Goal: Complete application form

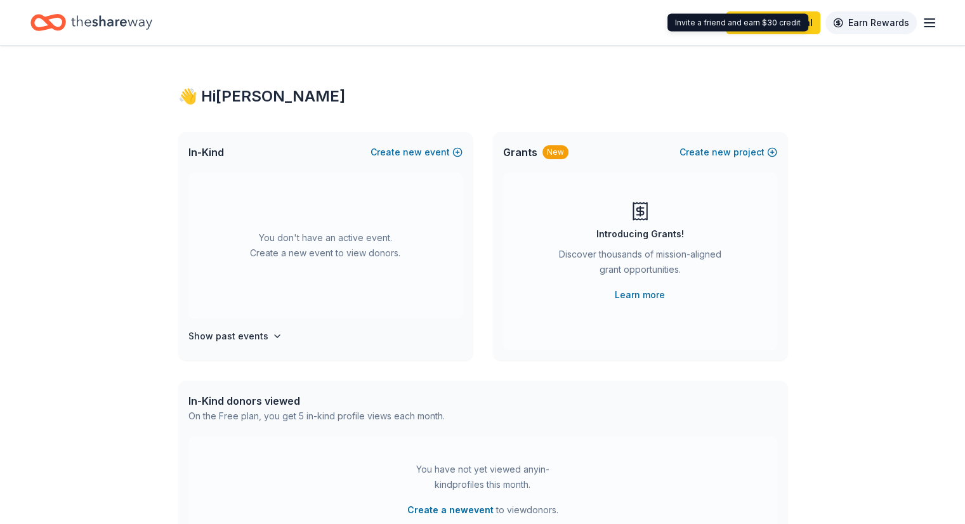
click at [870, 28] on link "Earn Rewards" at bounding box center [870, 22] width 91 height 23
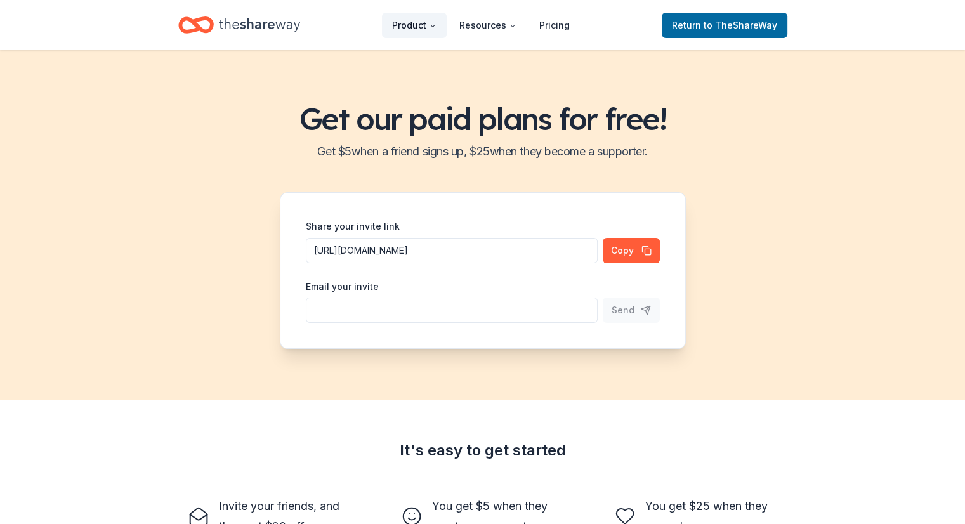
click at [418, 24] on button "Product" at bounding box center [414, 25] width 65 height 25
click at [193, 22] on icon "Home" at bounding box center [202, 24] width 20 height 13
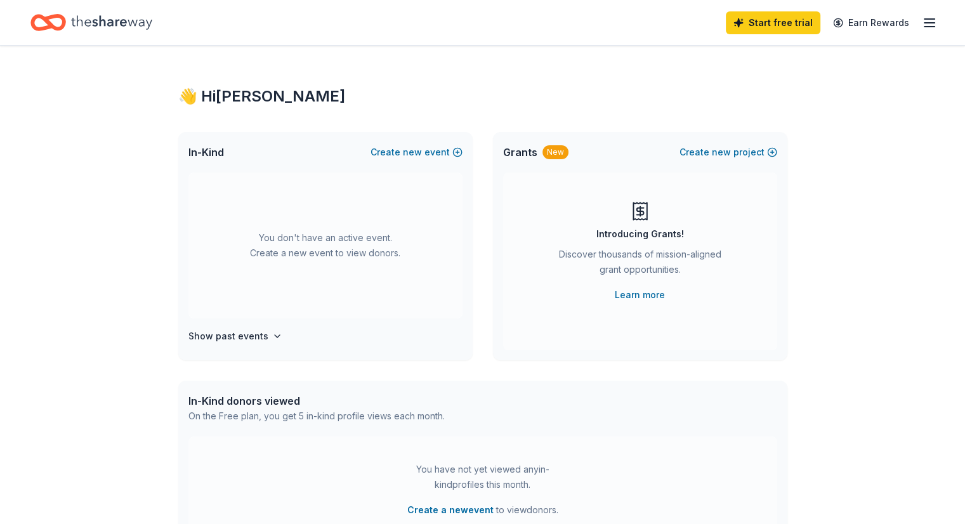
click at [924, 27] on line "button" at bounding box center [929, 27] width 10 height 0
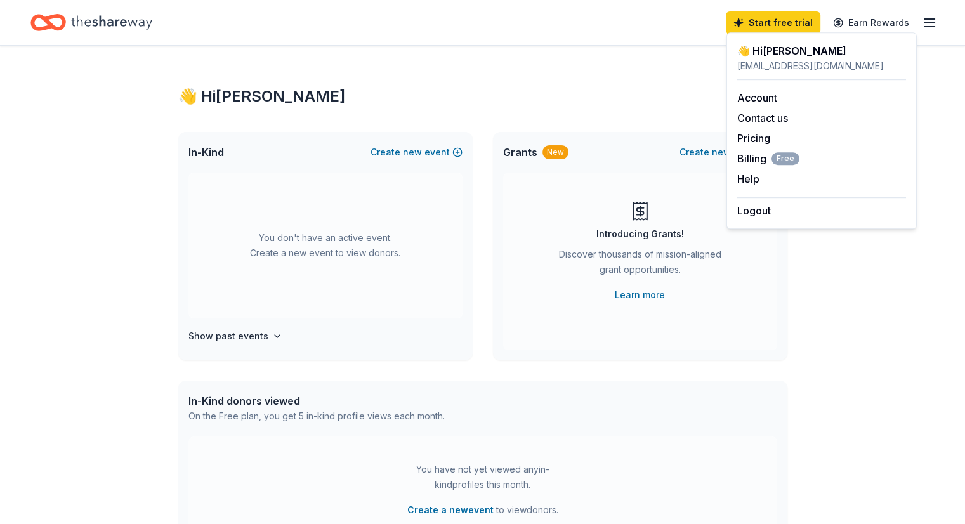
click at [550, 105] on div "👋 Hi [PERSON_NAME]" at bounding box center [482, 96] width 609 height 20
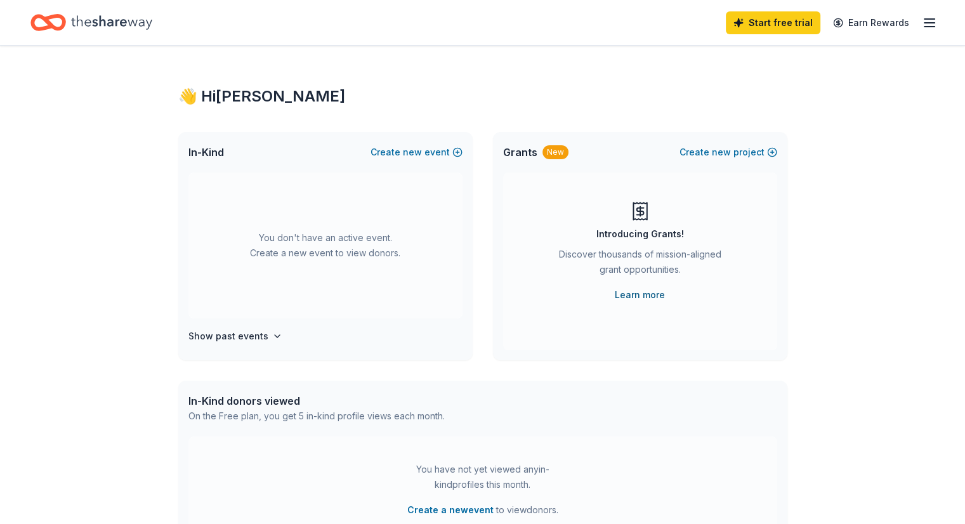
click at [635, 295] on link "Learn more" at bounding box center [640, 294] width 50 height 15
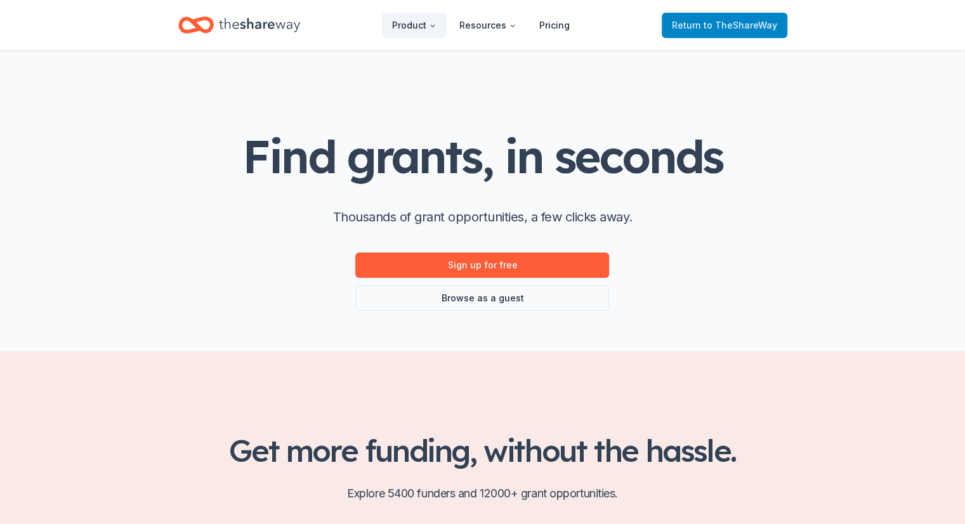
click at [697, 23] on span "Return to TheShareWay" at bounding box center [724, 25] width 105 height 15
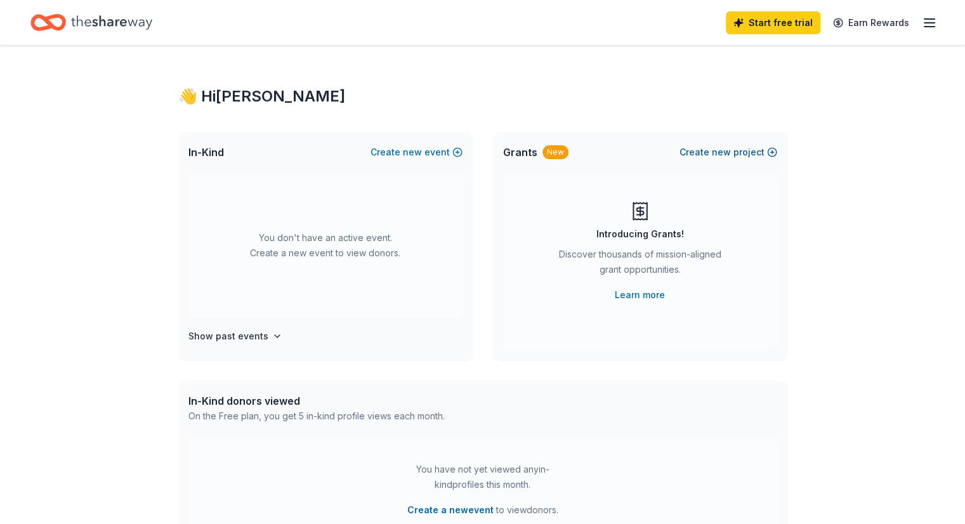
click at [730, 151] on span "new" at bounding box center [721, 152] width 19 height 15
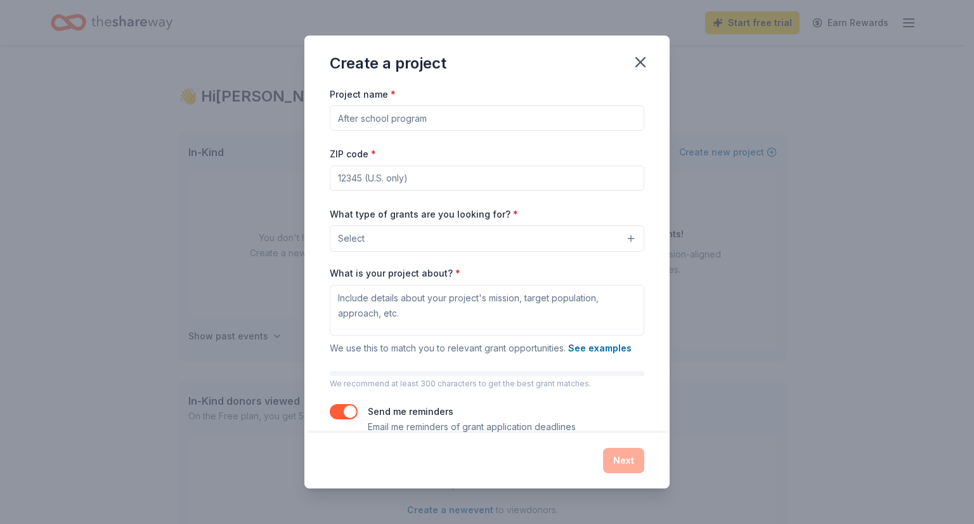
click at [390, 119] on input "Project name *" at bounding box center [487, 117] width 315 height 25
type input "COA Food Connection"
click at [381, 172] on input "ZIP code *" at bounding box center [487, 178] width 315 height 25
type input "92673"
click at [431, 234] on button "Select" at bounding box center [487, 238] width 315 height 27
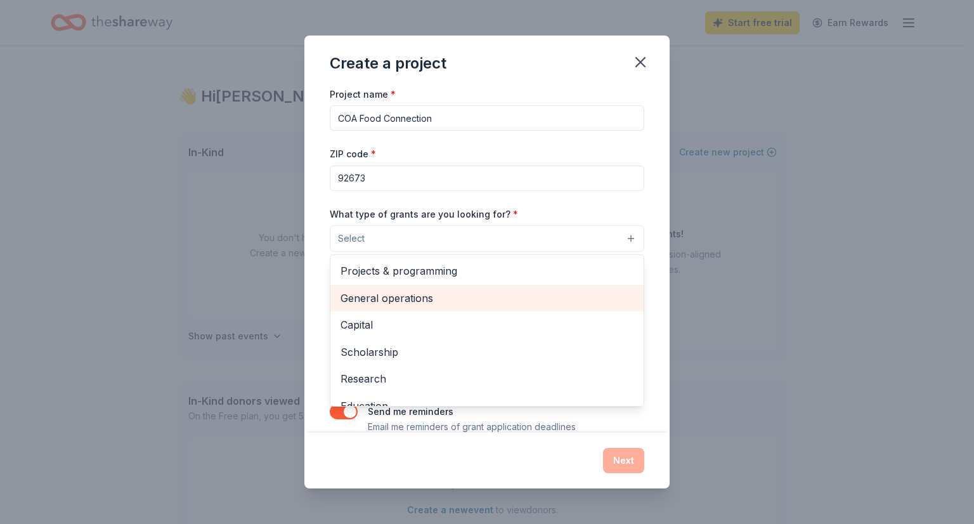
click at [423, 304] on span "General operations" at bounding box center [487, 298] width 293 height 16
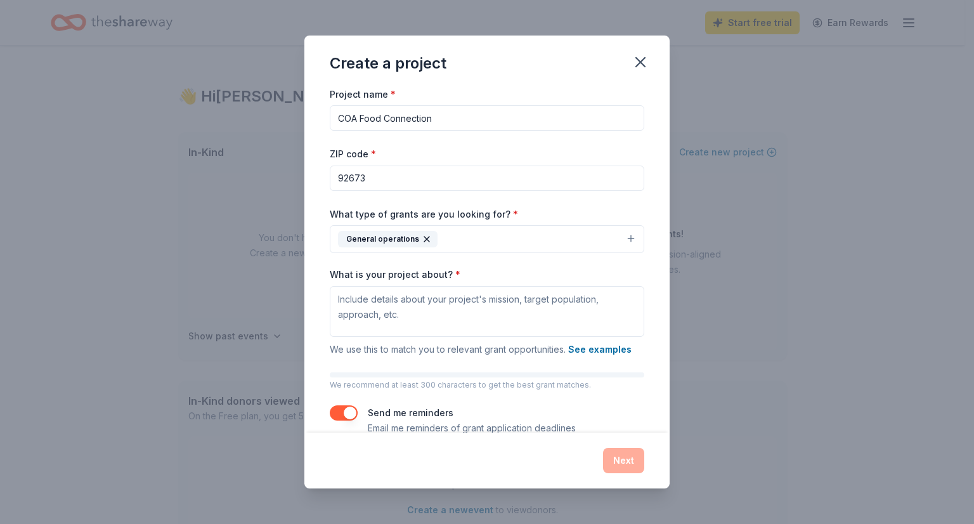
click at [464, 241] on button "General operations" at bounding box center [487, 239] width 315 height 28
click at [466, 241] on button "General operations" at bounding box center [487, 239] width 315 height 28
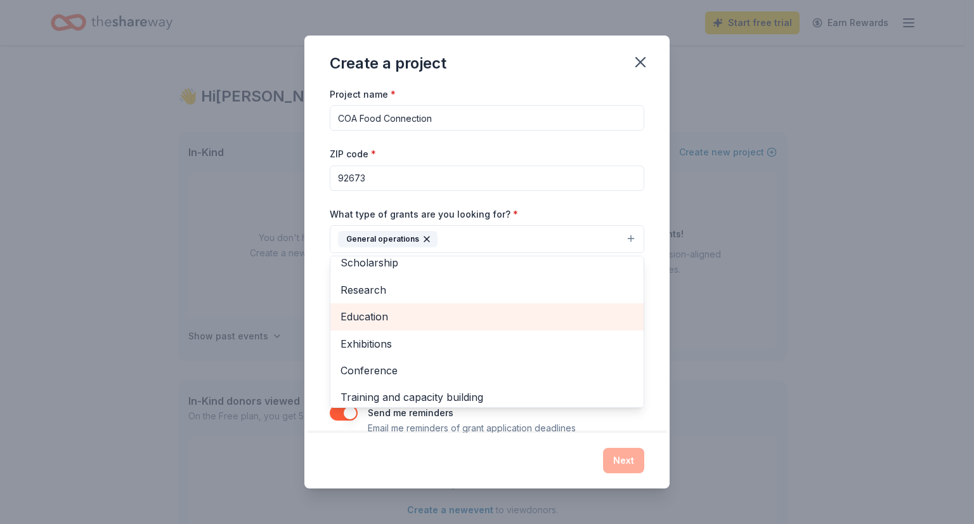
scroll to position [122, 0]
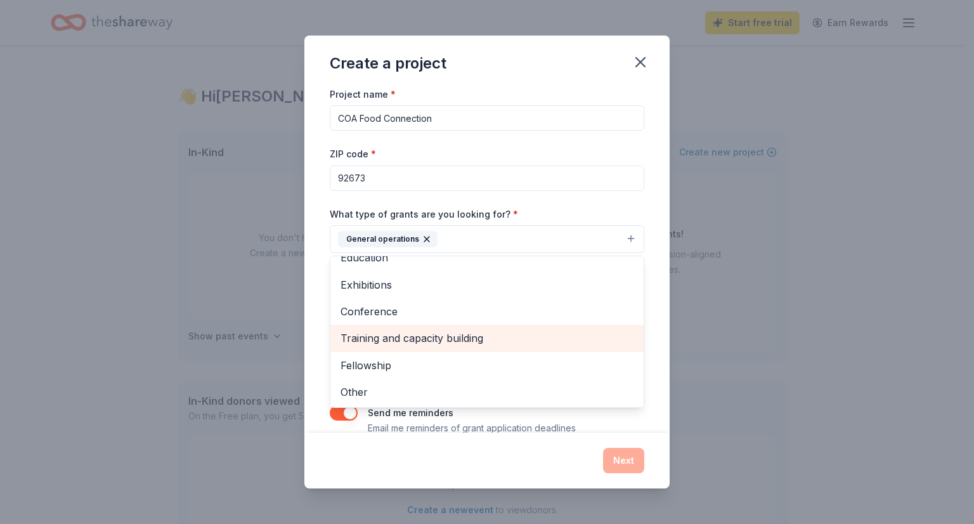
click at [424, 330] on span "Training and capacity building" at bounding box center [487, 338] width 293 height 16
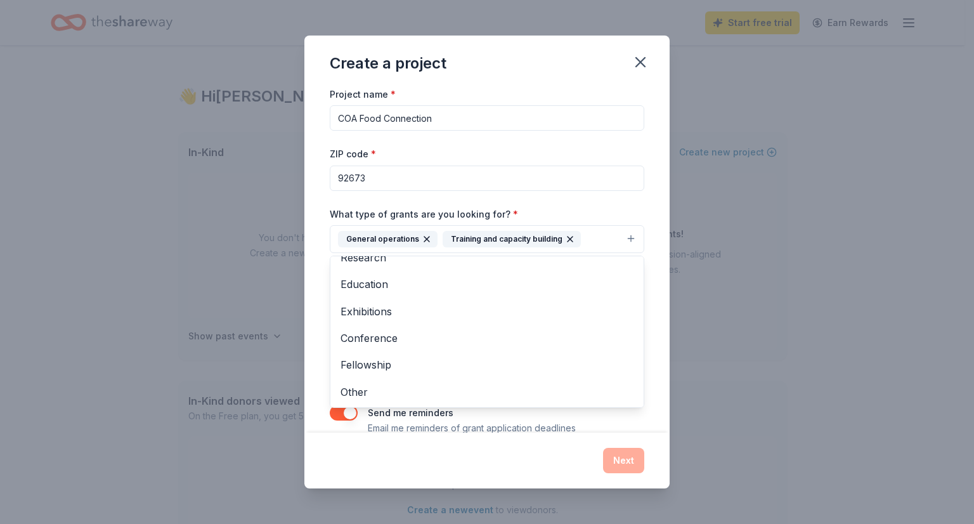
click at [605, 243] on button "General operations Training and capacity building" at bounding box center [487, 239] width 315 height 28
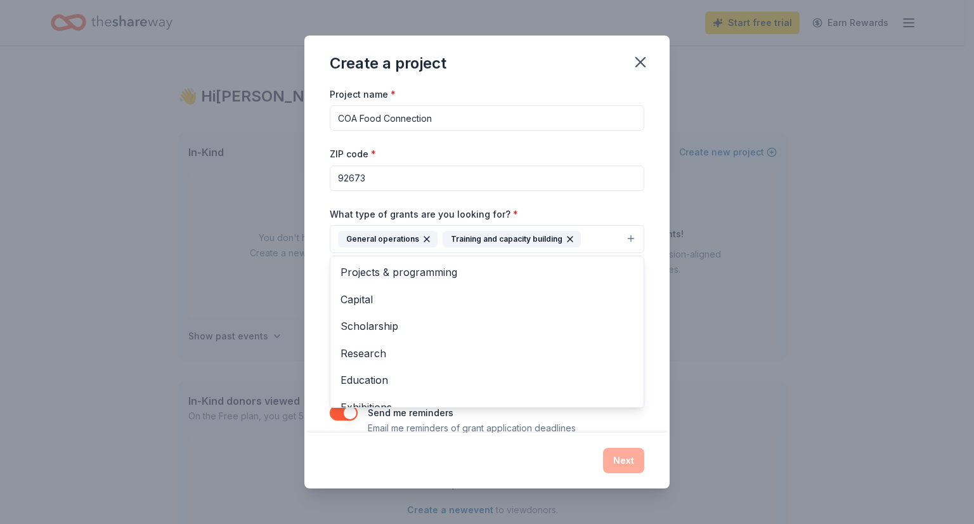
click at [589, 241] on button "General operations Training and capacity building" at bounding box center [487, 239] width 315 height 28
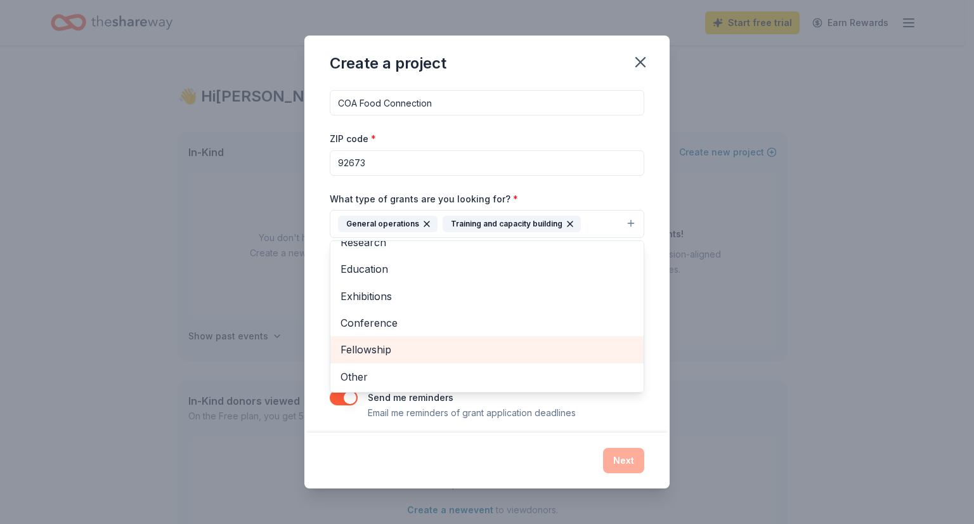
scroll to position [23, 0]
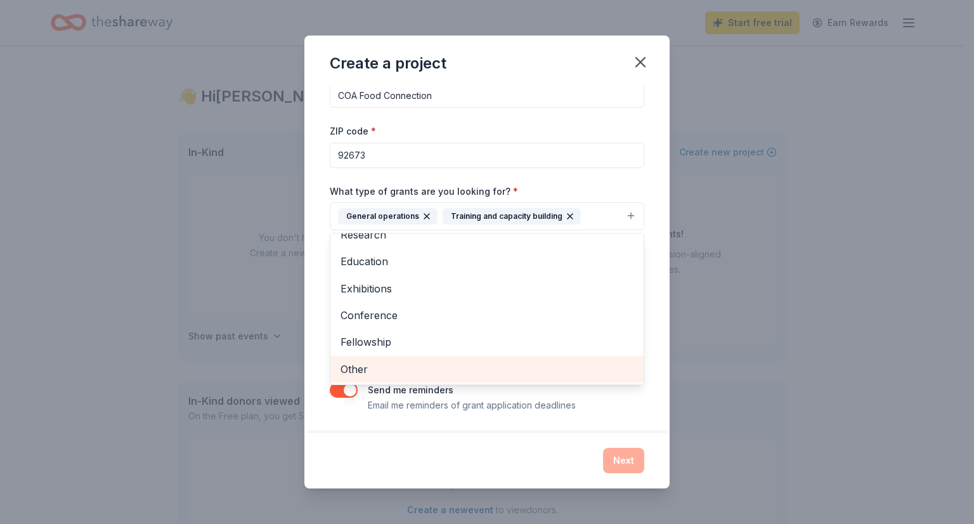
click at [398, 364] on span "Other" at bounding box center [487, 369] width 293 height 16
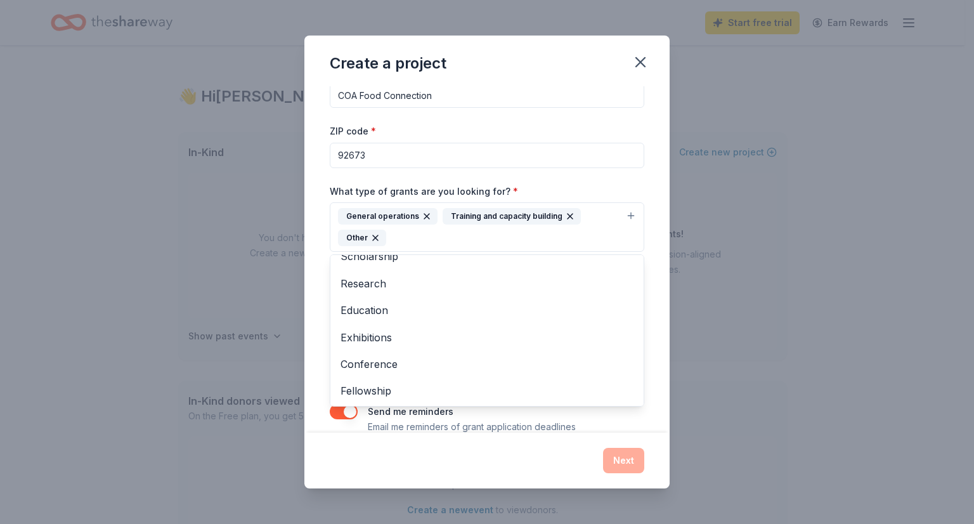
click at [513, 442] on div "Create a project Project name * COA Food Connection ZIP code * 92673 What type …" at bounding box center [487, 263] width 365 height 454
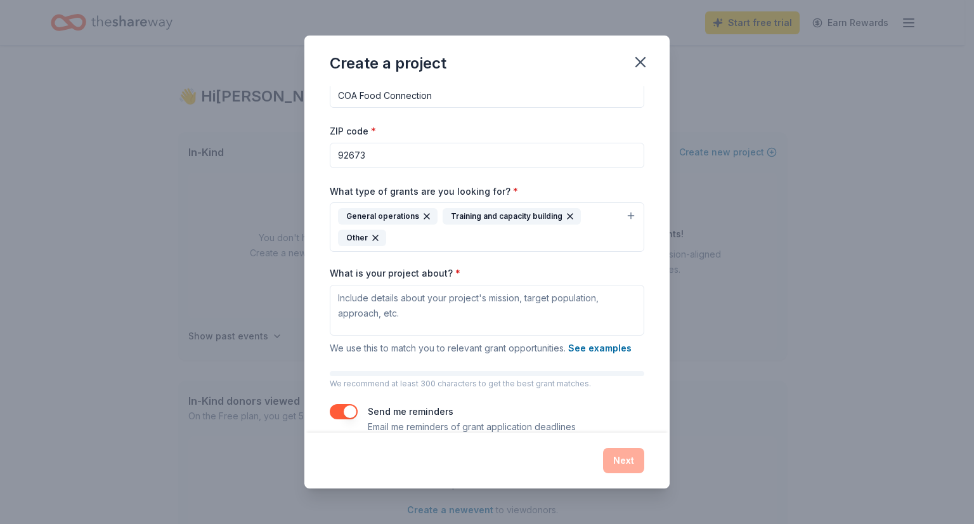
click at [506, 237] on div "General operations Training and capacity building Other" at bounding box center [479, 227] width 283 height 38
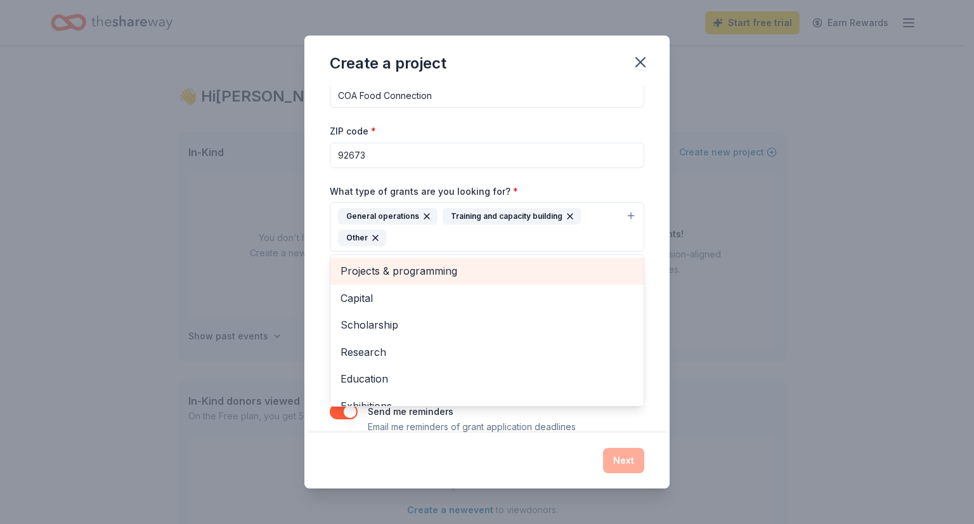
click at [426, 277] on span "Projects & programming" at bounding box center [487, 271] width 293 height 16
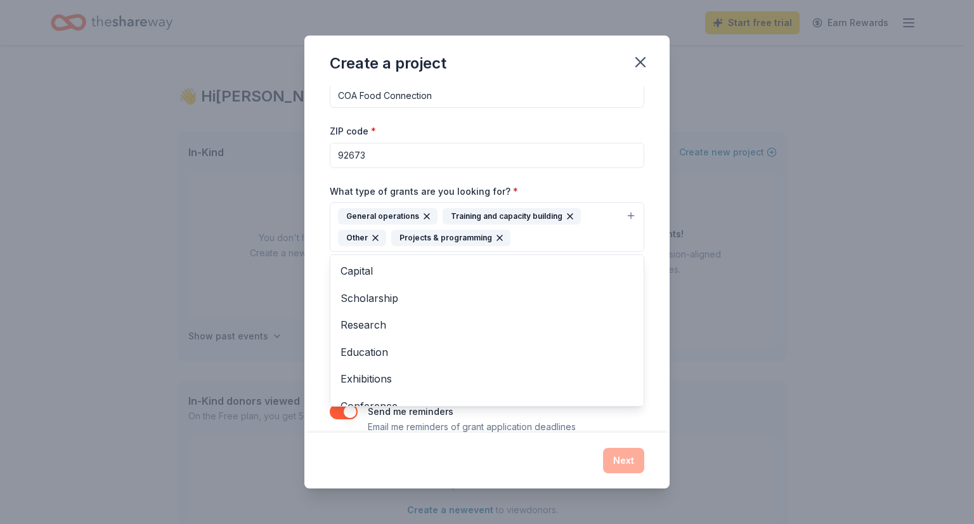
click at [520, 237] on div "General operations Training and capacity building Other Projects & programming" at bounding box center [479, 227] width 283 height 38
click at [527, 240] on div "General operations Training and capacity building Other Projects & programming" at bounding box center [479, 227] width 283 height 38
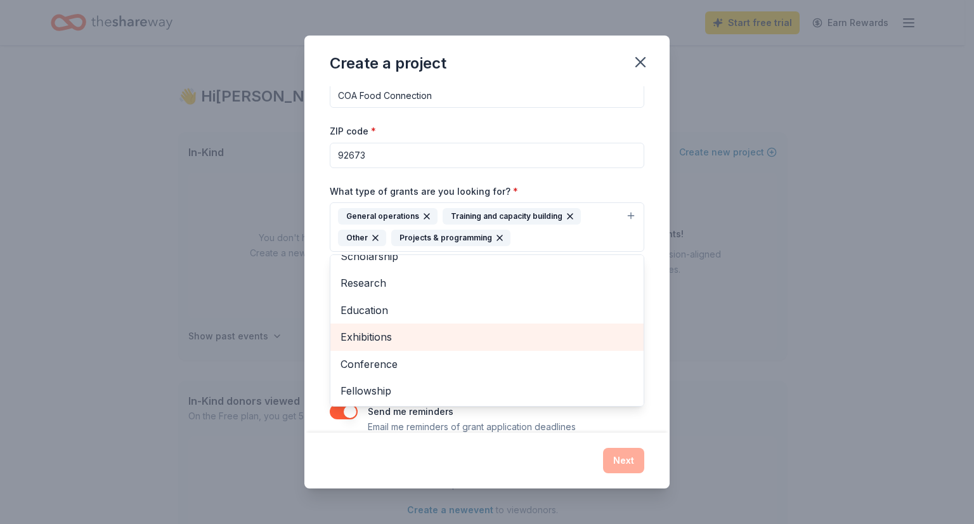
click at [397, 335] on span "Exhibitions" at bounding box center [487, 337] width 293 height 16
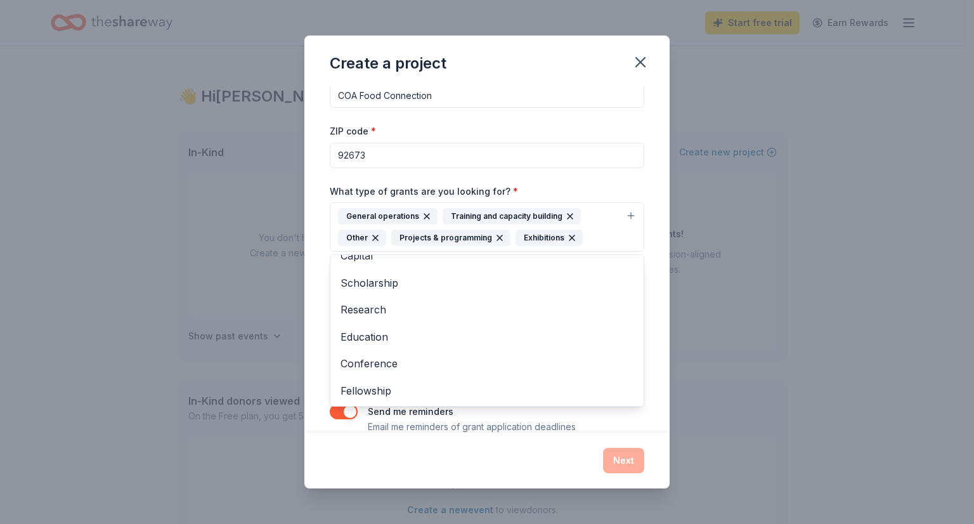
click at [595, 237] on div "General operations Training and capacity building Other Projects & programming …" at bounding box center [479, 227] width 283 height 38
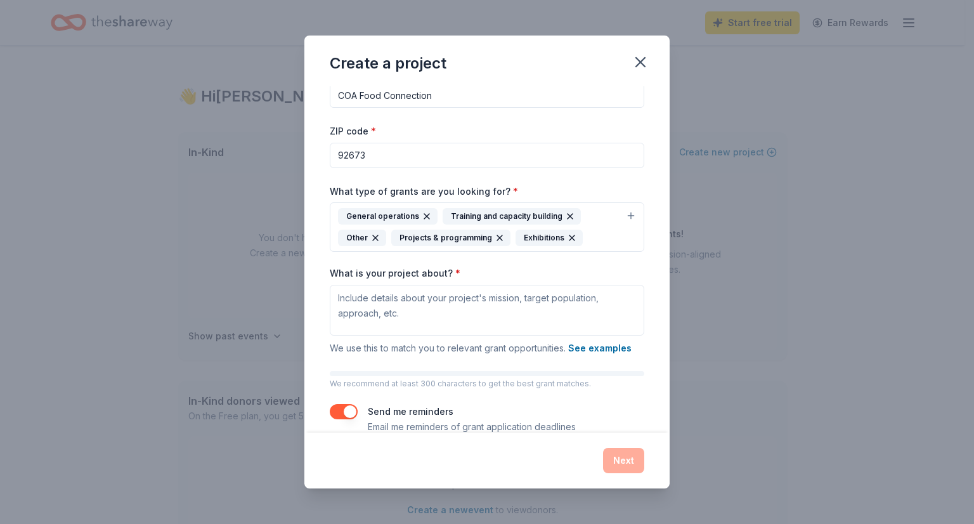
click at [603, 233] on div "General operations Training and capacity building Other Projects & programming …" at bounding box center [479, 227] width 283 height 38
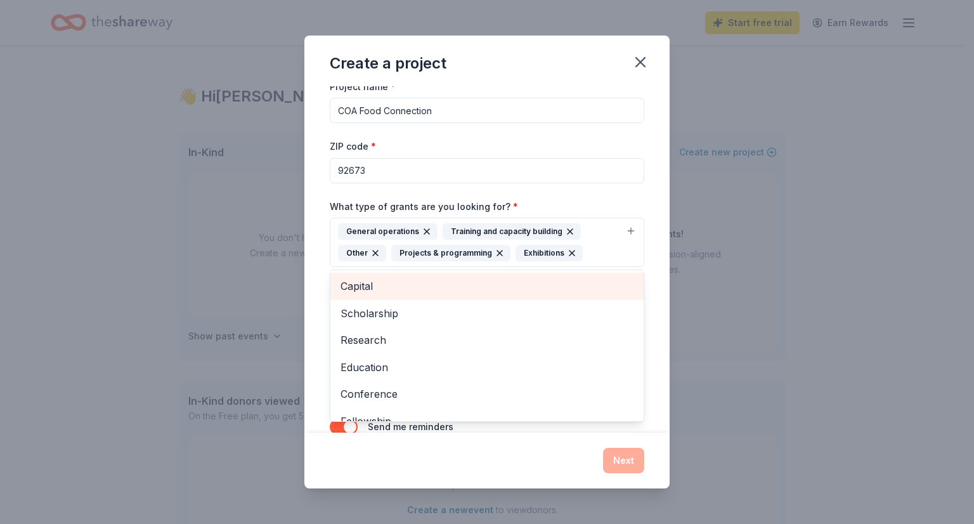
scroll to position [0, 0]
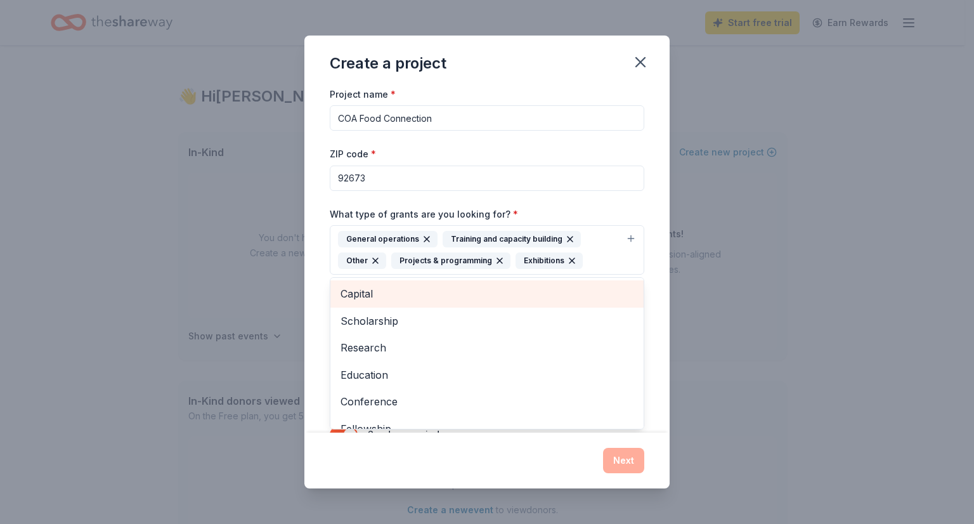
click at [424, 291] on span "Capital" at bounding box center [487, 293] width 293 height 16
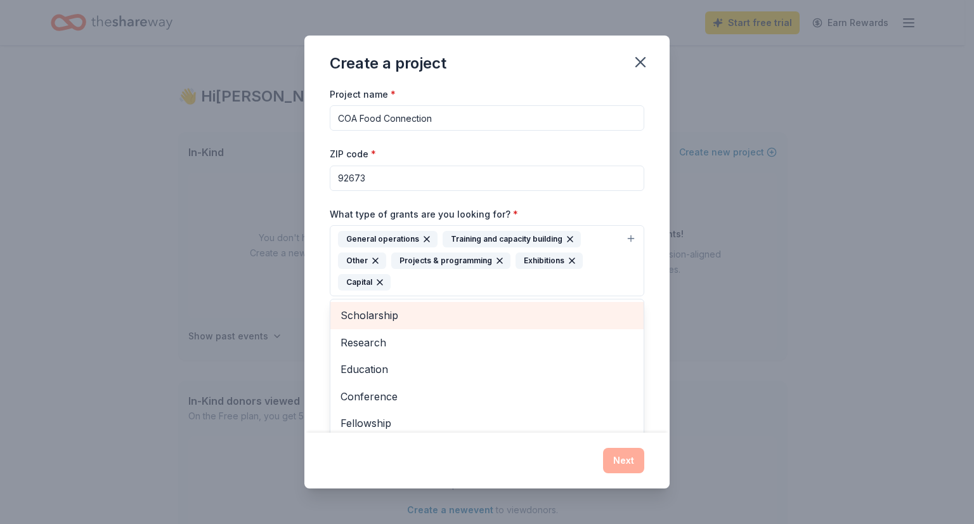
click at [567, 274] on div "General operations Training and capacity building Other Projects & programming …" at bounding box center [479, 261] width 283 height 60
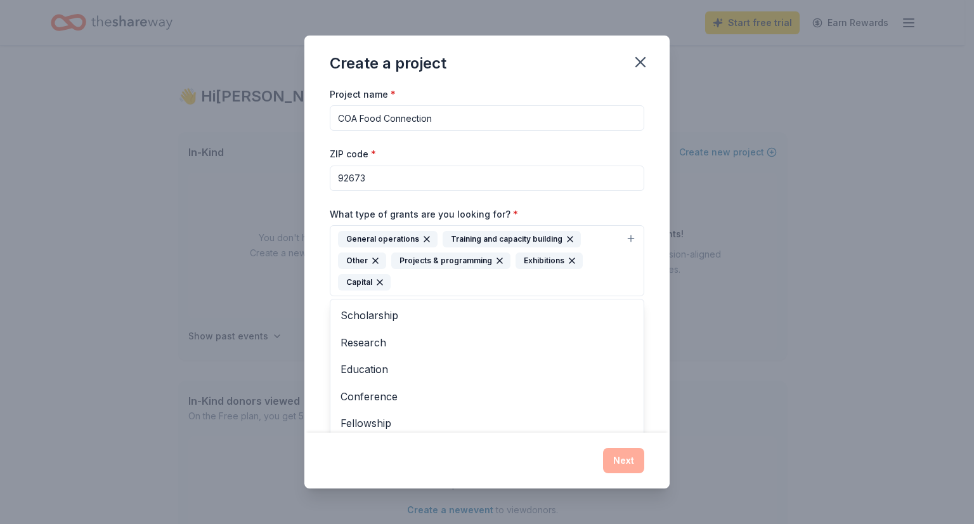
click at [566, 277] on div "General operations Training and capacity building Other Projects & programming …" at bounding box center [479, 261] width 283 height 60
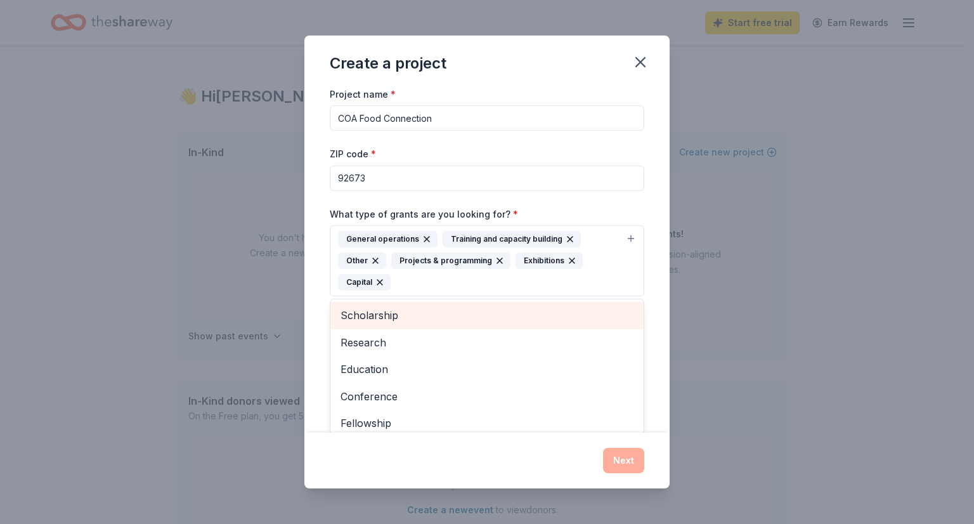
click at [390, 321] on span "Scholarship" at bounding box center [487, 315] width 293 height 16
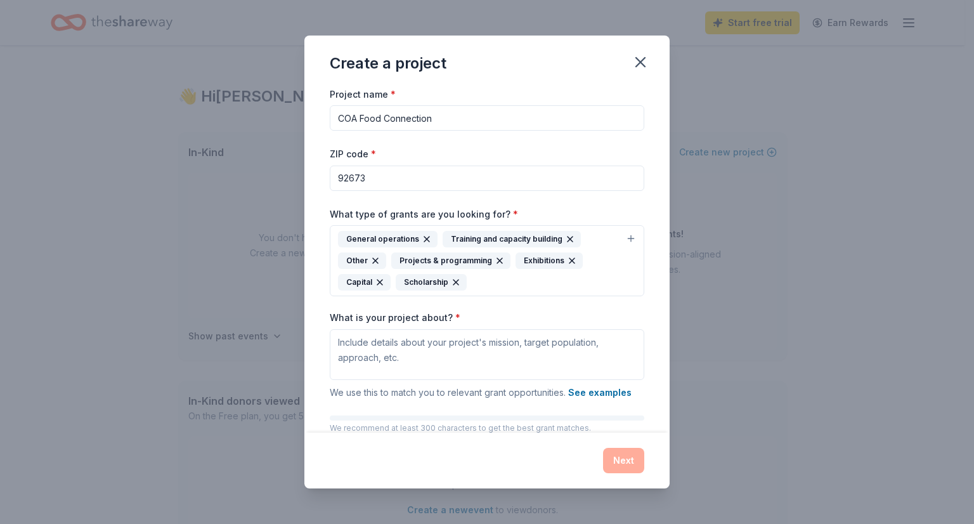
click at [495, 281] on div "General operations Training and capacity building Other Projects & programming …" at bounding box center [479, 261] width 283 height 60
click at [492, 279] on div "General operations Training and capacity building Other Projects & programming …" at bounding box center [479, 261] width 283 height 60
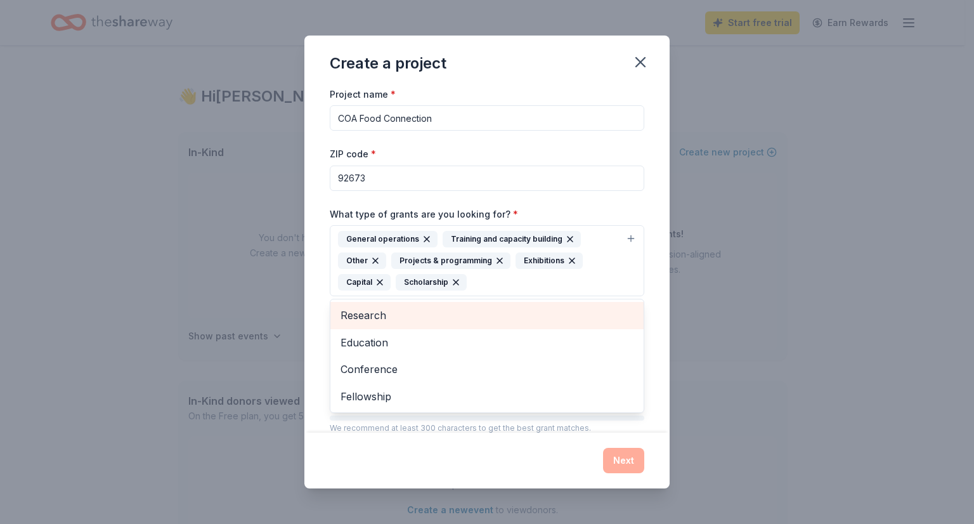
click at [377, 321] on span "Research" at bounding box center [487, 315] width 293 height 16
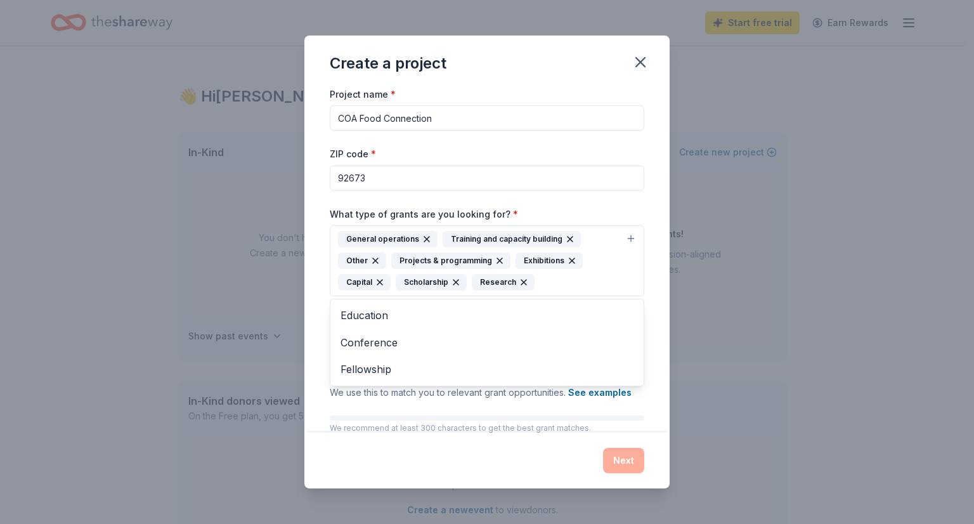
click at [547, 280] on div "General operations Training and capacity building Other Projects & programming …" at bounding box center [479, 261] width 283 height 60
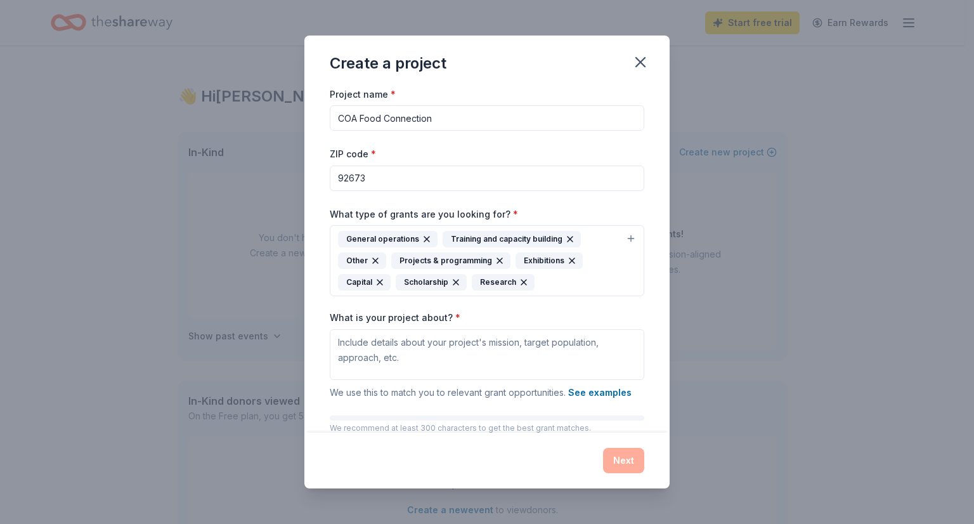
click at [547, 280] on div "General operations Training and capacity building Other Projects & programming …" at bounding box center [479, 261] width 283 height 60
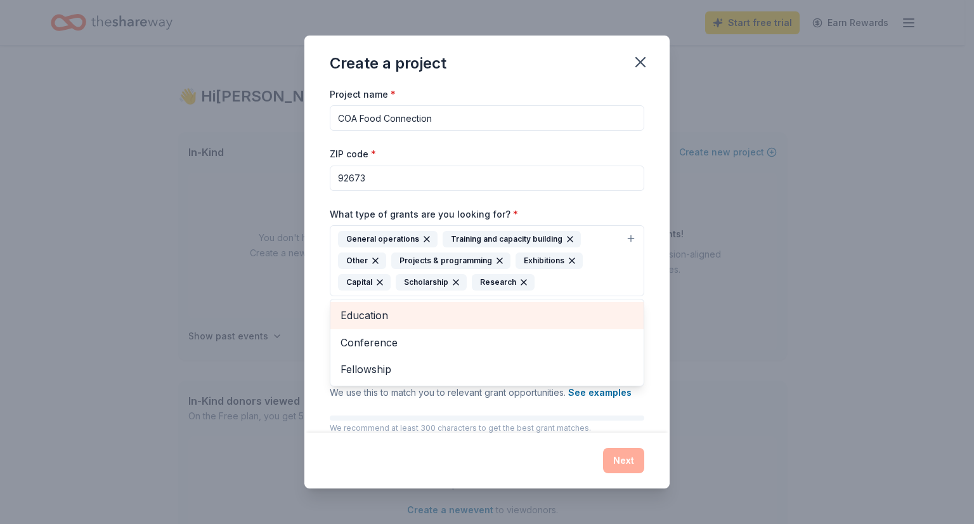
click at [377, 322] on span "Education" at bounding box center [487, 315] width 293 height 16
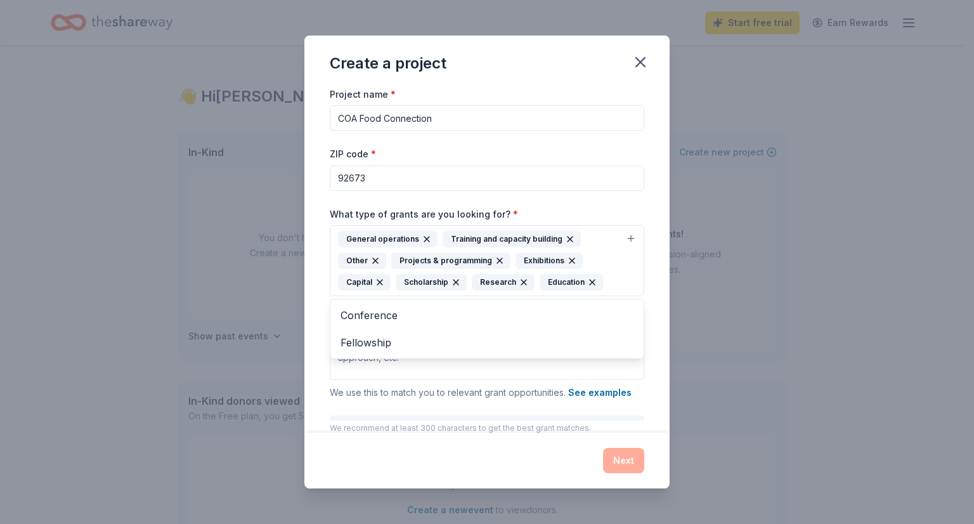
click at [410, 421] on div "Project name * COA Food Connection ZIP code * 92673 What type of grants are you…" at bounding box center [487, 282] width 315 height 393
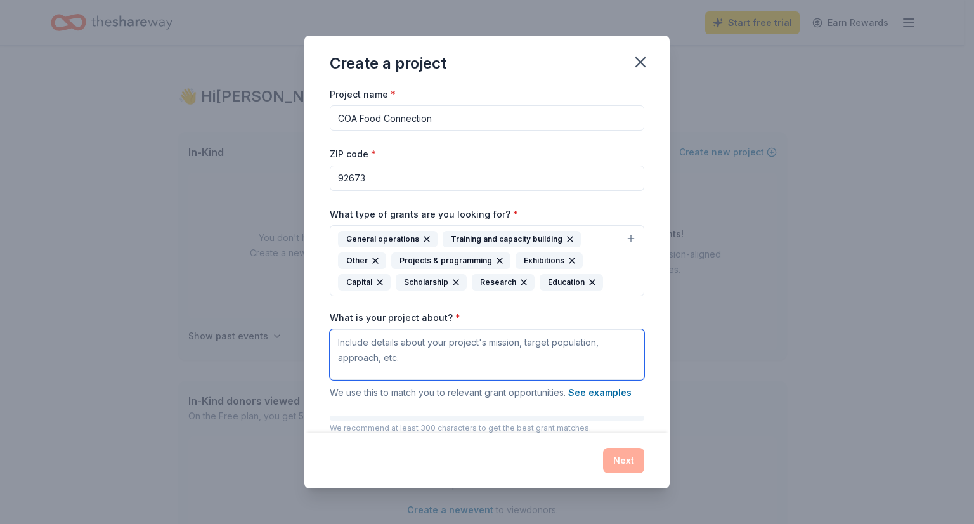
click at [396, 348] on textarea "What is your project about? *" at bounding box center [487, 354] width 315 height 51
paste textarea "FOOD CONNECTION serves as a vehicle to share food and touches hundreds of indiv…"
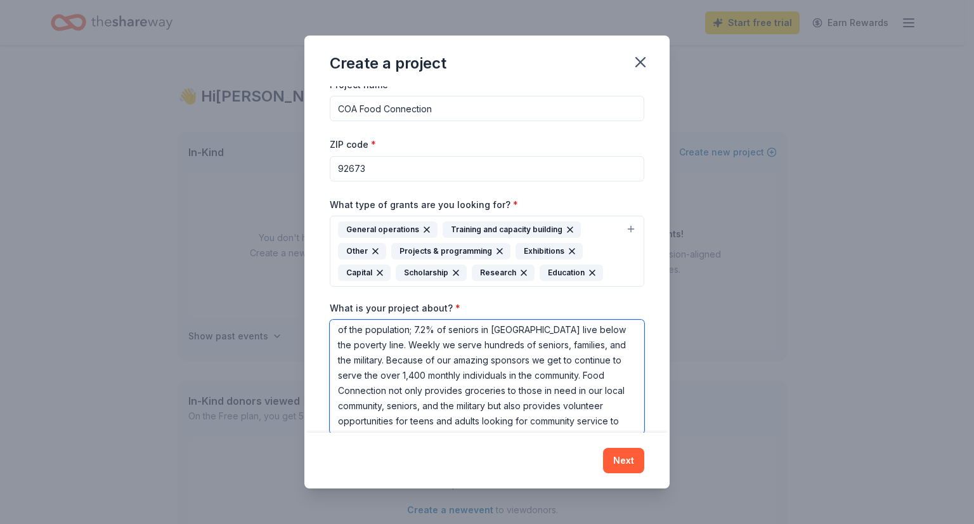
scroll to position [129, 0]
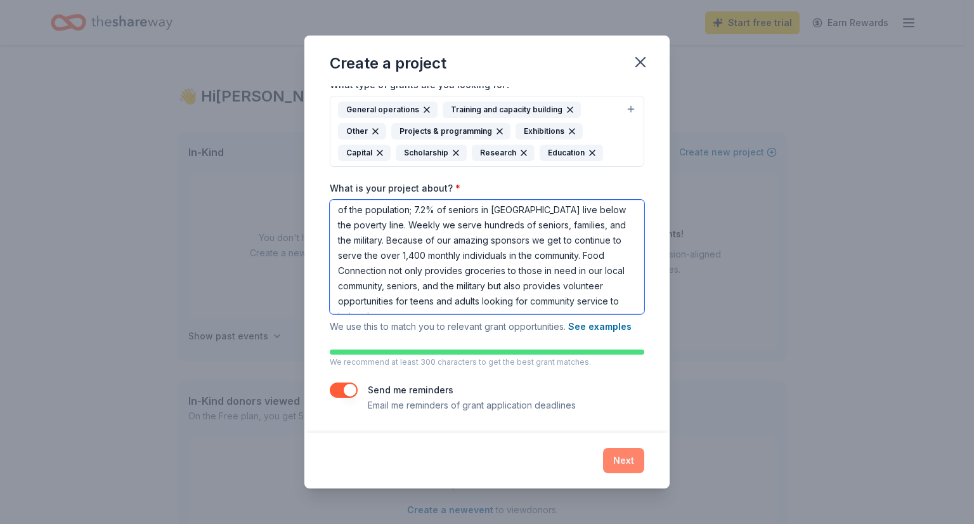
type textarea "FOOD CONNECTION serves as a vehicle to share food and touches hundreds of indiv…"
click at [615, 457] on button "Next" at bounding box center [623, 460] width 41 height 25
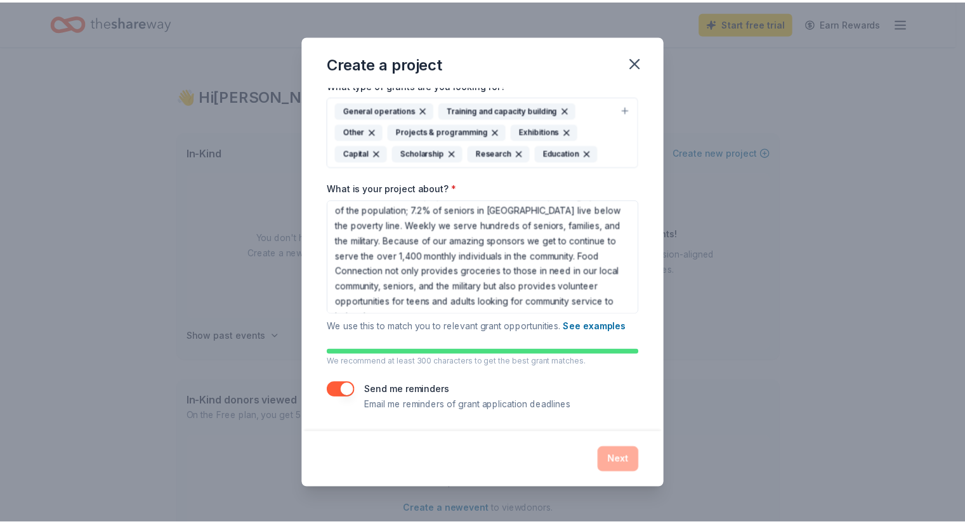
scroll to position [0, 0]
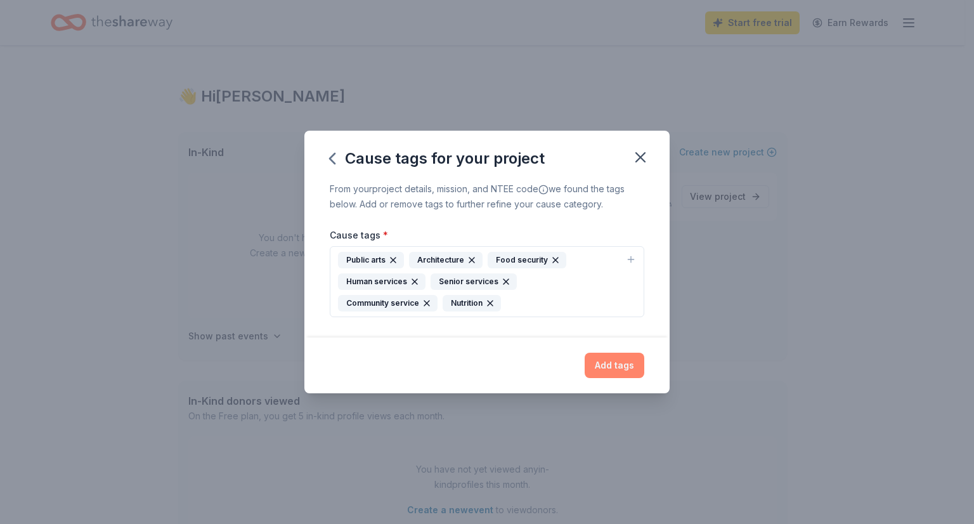
click at [626, 367] on button "Add tags" at bounding box center [615, 365] width 60 height 25
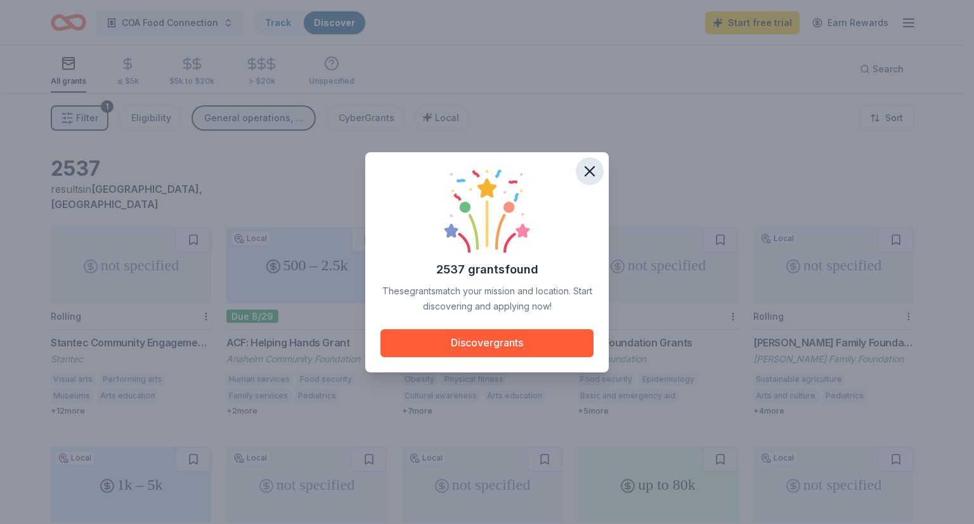
click at [591, 166] on icon "button" at bounding box center [590, 171] width 18 height 18
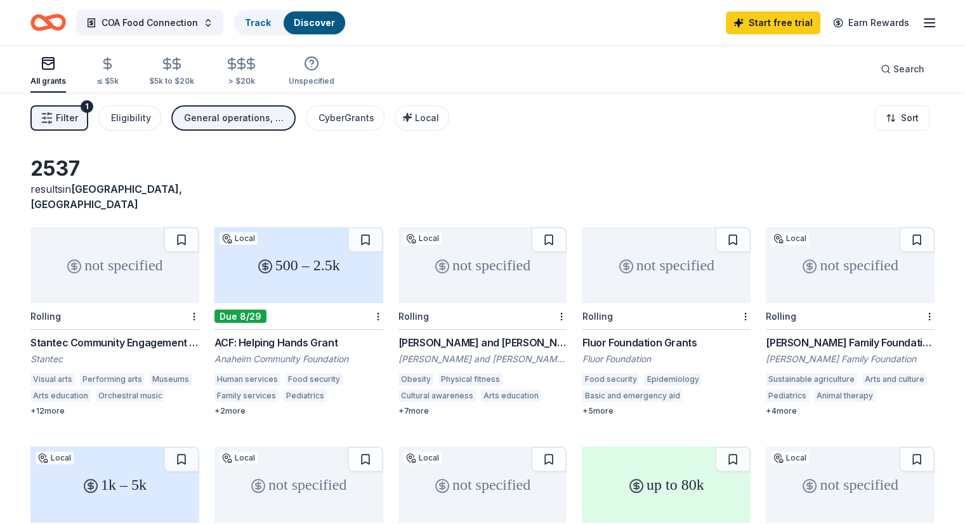
click at [317, 335] on div "ACF: Helping Hands Grant" at bounding box center [298, 342] width 169 height 15
click at [633, 335] on div "Fluor Foundation Grants" at bounding box center [666, 342] width 169 height 15
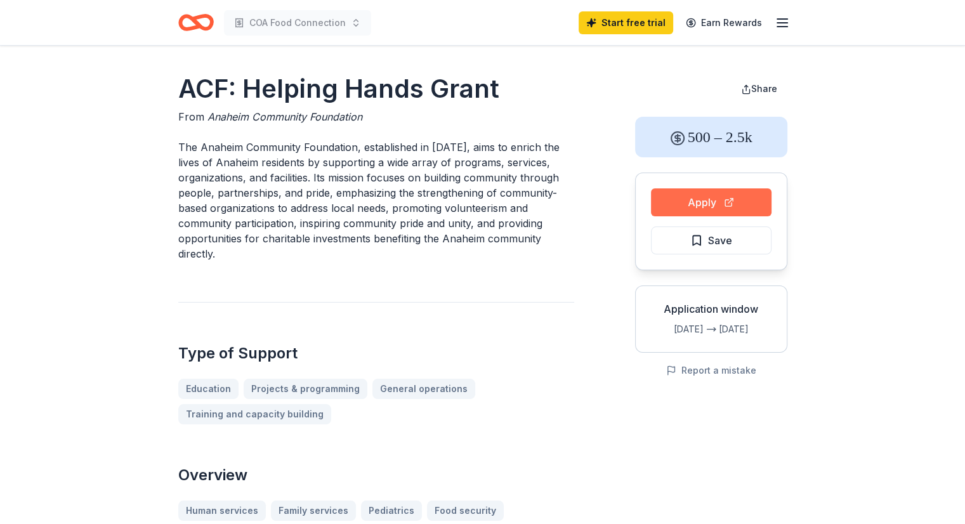
click at [709, 199] on button "Apply" at bounding box center [711, 202] width 121 height 28
